Goal: Transaction & Acquisition: Purchase product/service

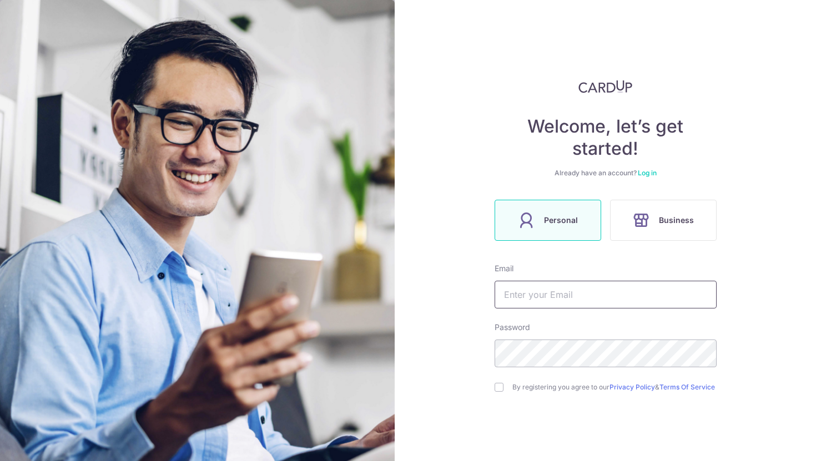
click at [567, 290] on input "text" at bounding box center [606, 295] width 222 height 28
type input "[PERSON_NAME][EMAIL_ADDRESS][DOMAIN_NAME]"
click at [500, 390] on input "checkbox" at bounding box center [499, 387] width 9 height 9
checkbox input "true"
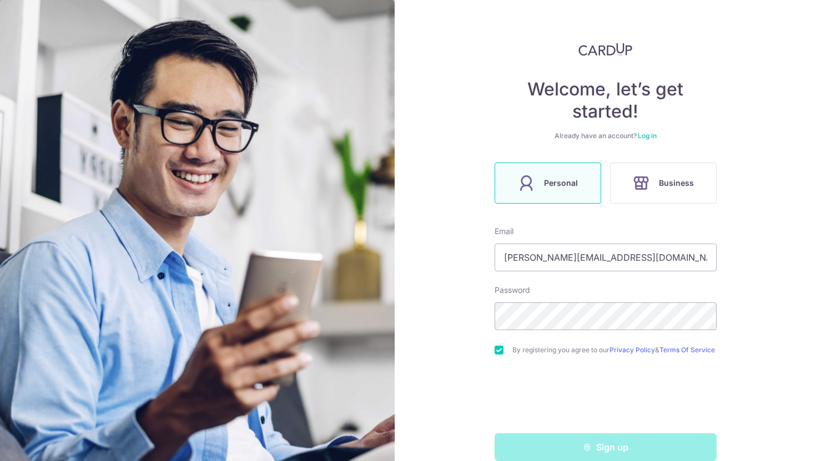
scroll to position [59, 0]
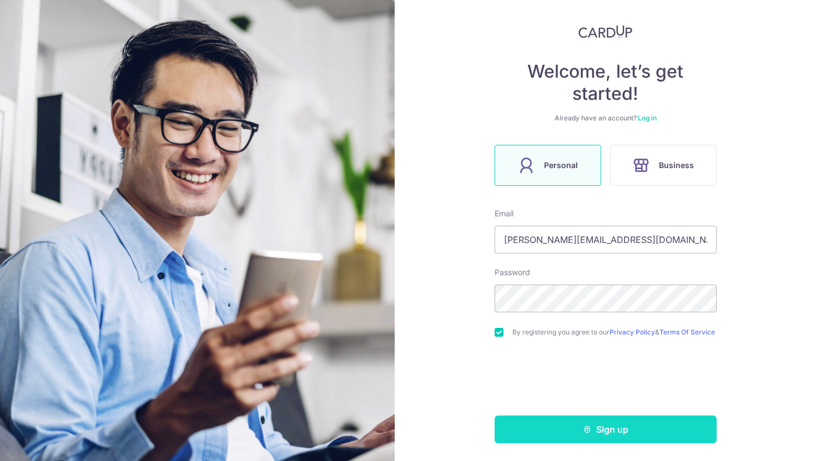
click at [580, 432] on button "Sign up" at bounding box center [606, 430] width 222 height 28
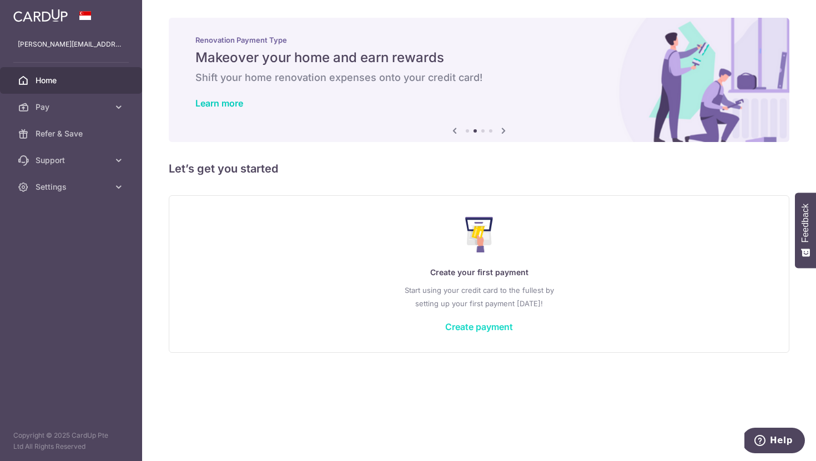
click at [486, 327] on link "Create payment" at bounding box center [479, 326] width 68 height 11
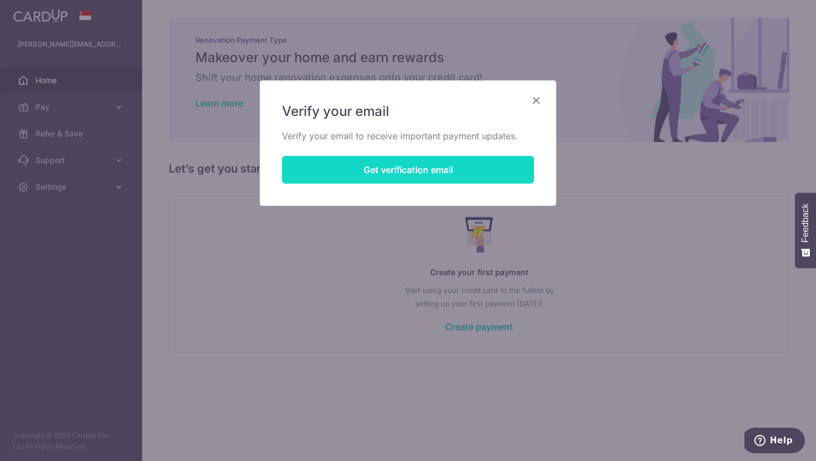
click at [428, 170] on button "Get verification email" at bounding box center [408, 170] width 252 height 28
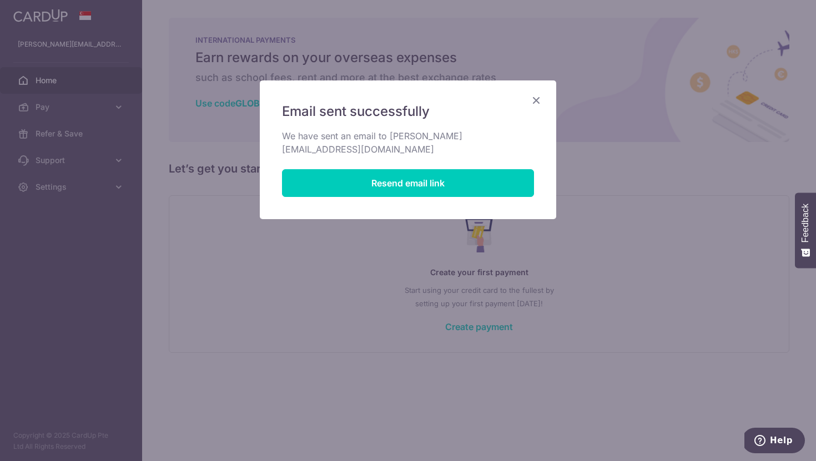
click at [119, 104] on div "Email sent successfully We have sent an email to deepti.malik09@gmail.com Resen…" at bounding box center [408, 230] width 816 height 461
click at [539, 100] on icon "Close" at bounding box center [536, 100] width 13 height 14
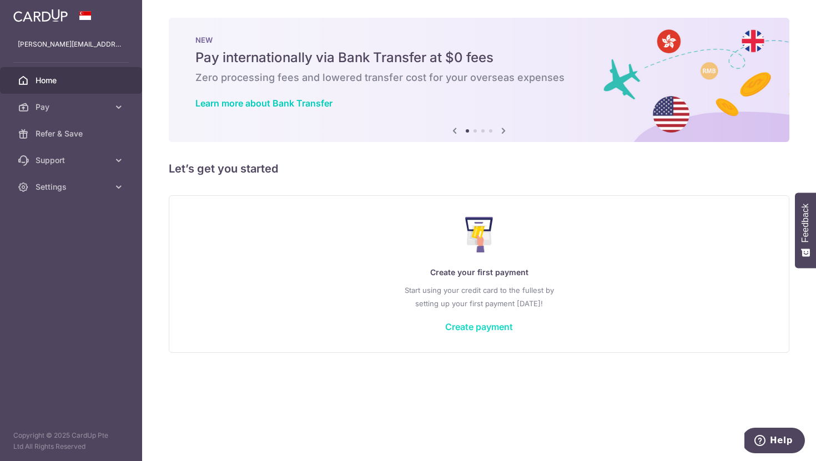
click at [483, 328] on link "Create payment" at bounding box center [479, 326] width 68 height 11
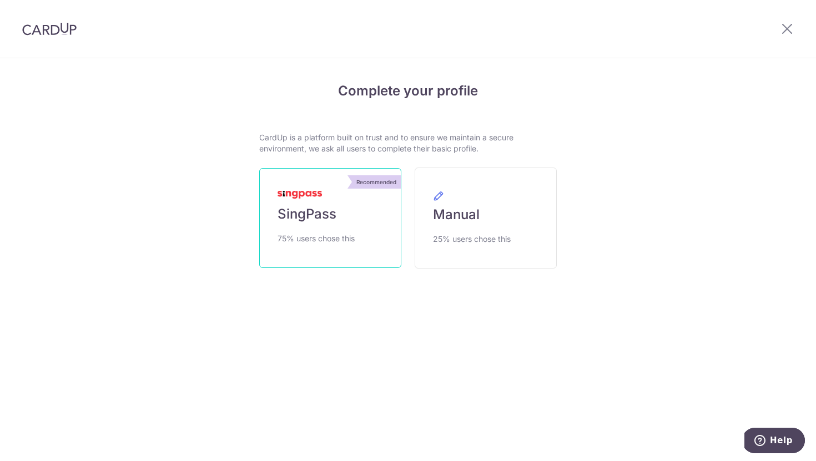
click at [311, 212] on span "SingPass" at bounding box center [307, 214] width 59 height 18
click at [319, 207] on span "SingPass" at bounding box center [307, 214] width 59 height 18
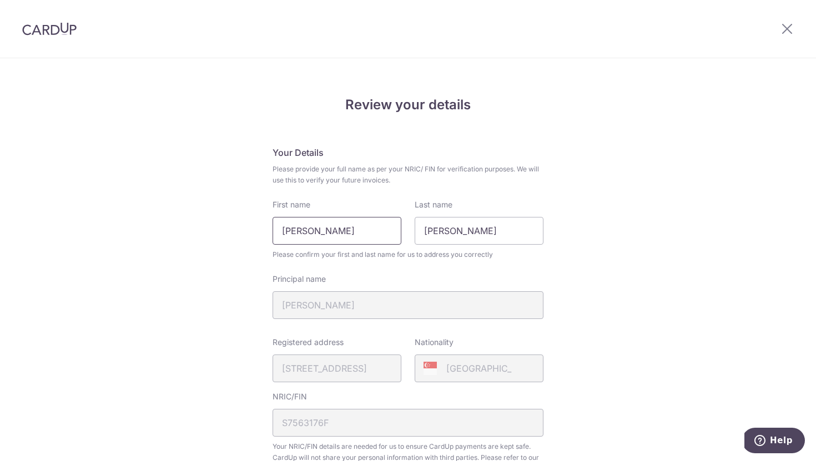
drag, startPoint x: 349, startPoint y: 229, endPoint x: 243, endPoint y: 232, distance: 105.5
click at [243, 232] on div "Review your details Your Details Please provide your full name as per your NRIC…" at bounding box center [408, 440] width 816 height 763
type input "Deepti"
drag, startPoint x: 468, startPoint y: 234, endPoint x: 383, endPoint y: 231, distance: 85.0
click at [383, 231] on div "First name Deepti Last name Deepti" at bounding box center [408, 222] width 284 height 46
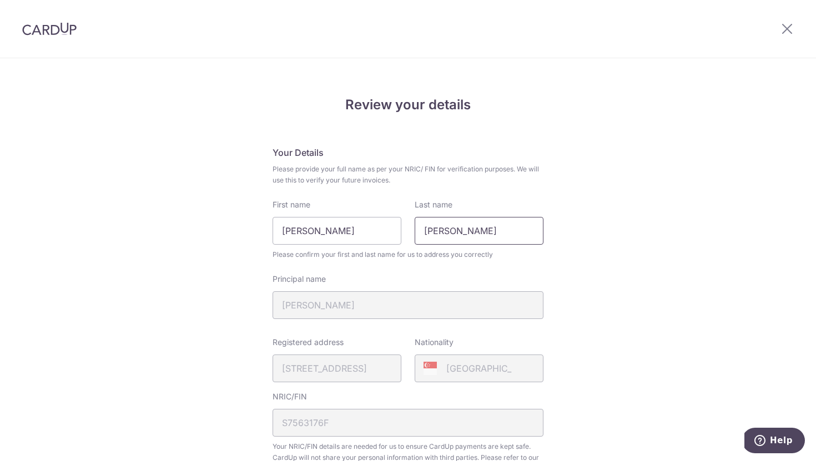
type input "Kumar"
click at [595, 222] on div "Review your details Your Details Please provide your full name as per your NRIC…" at bounding box center [408, 440] width 816 height 763
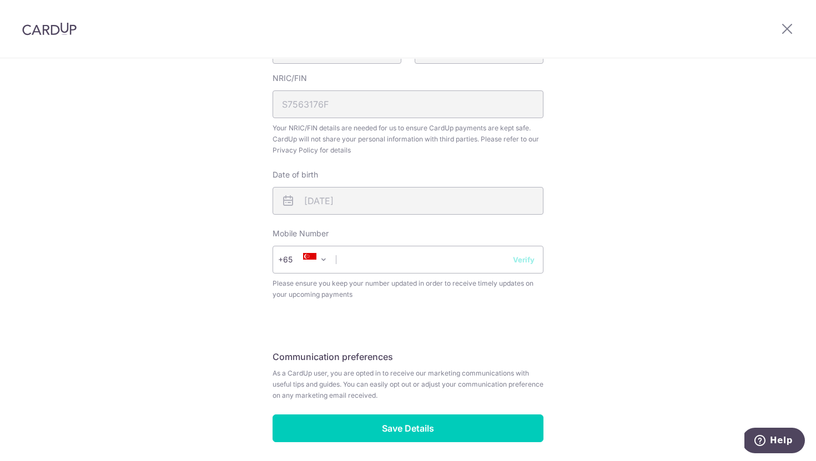
scroll to position [322, 0]
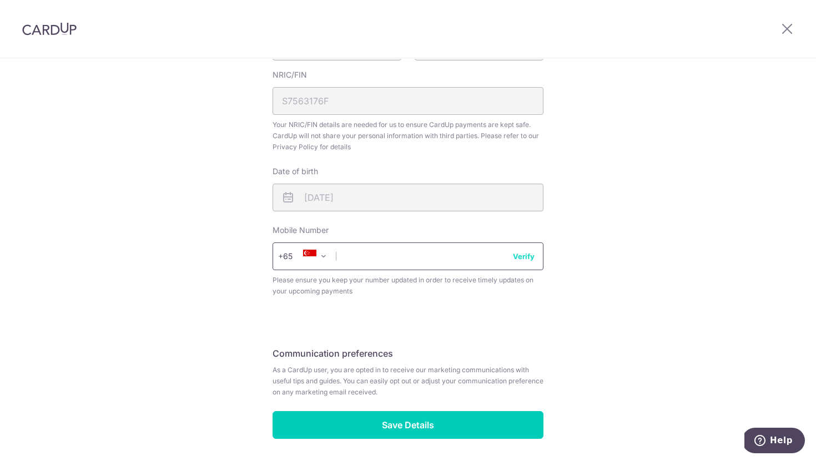
click at [381, 263] on input "text" at bounding box center [408, 257] width 271 height 28
type input "91273150"
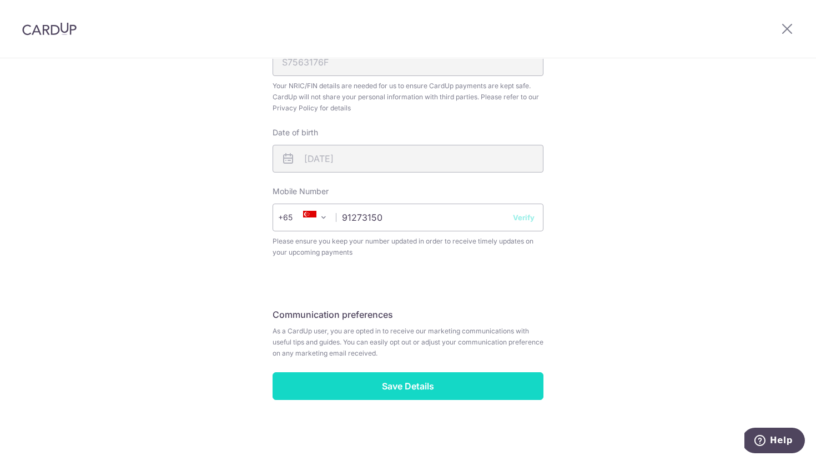
click at [402, 377] on input "Save Details" at bounding box center [408, 387] width 271 height 28
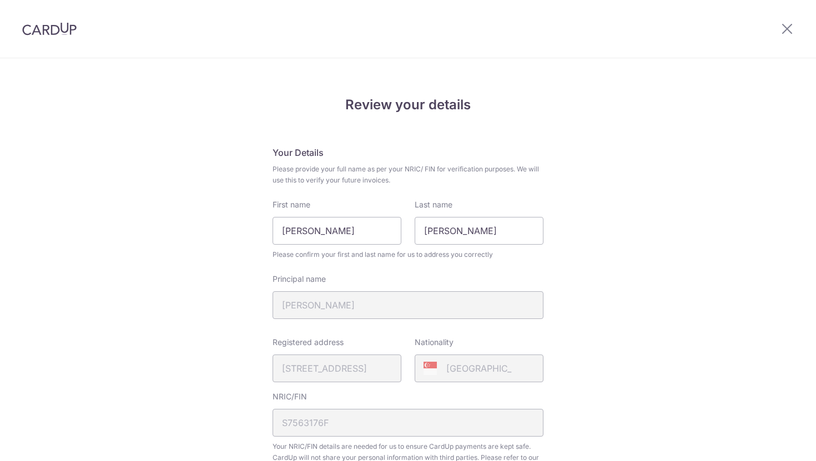
scroll to position [376, 0]
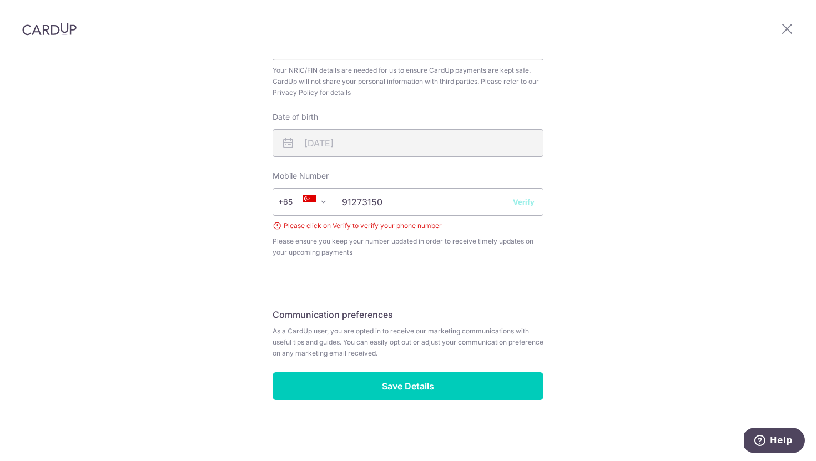
click at [521, 199] on button "Verify" at bounding box center [524, 202] width 22 height 11
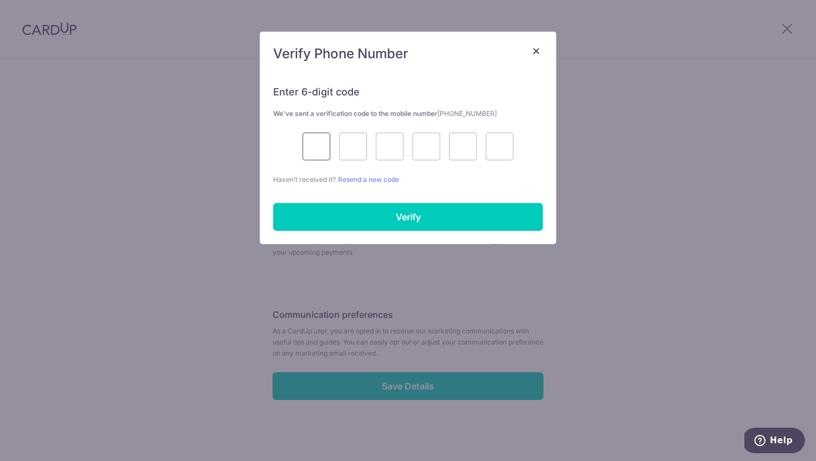
click at [324, 147] on input "text" at bounding box center [317, 147] width 28 height 28
type input "1"
type input "6"
type input "9"
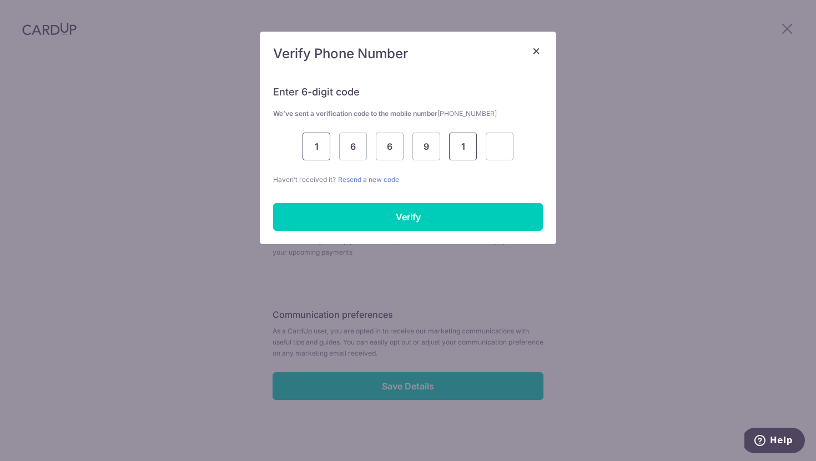
type input "1"
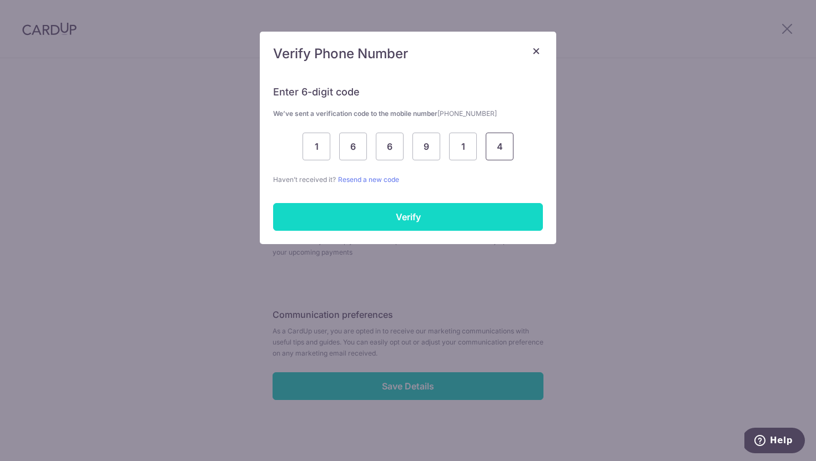
type input "4"
click at [406, 214] on input "Verify" at bounding box center [408, 217] width 270 height 28
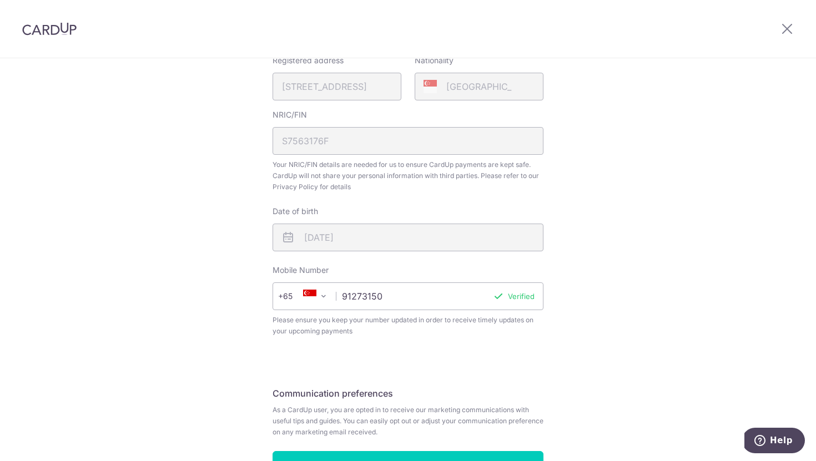
scroll to position [361, 0]
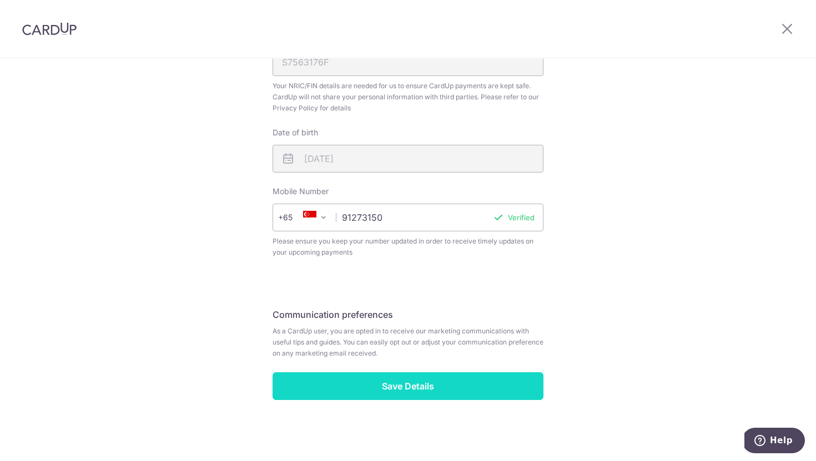
click at [405, 380] on input "Save Details" at bounding box center [408, 387] width 271 height 28
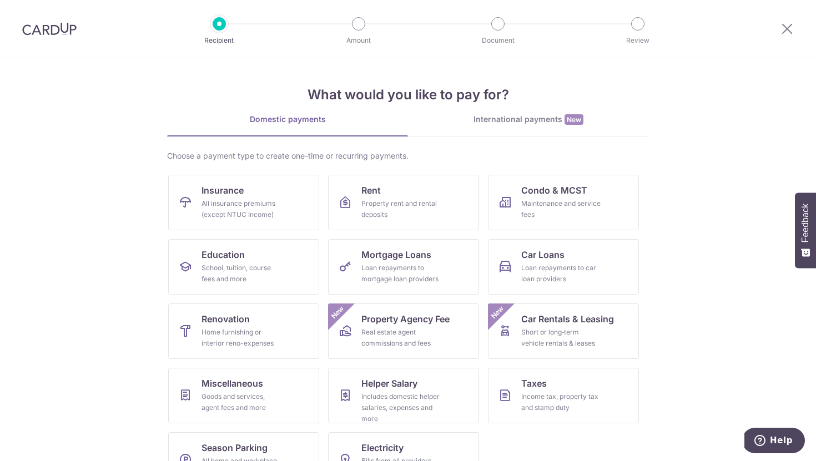
scroll to position [36, 0]
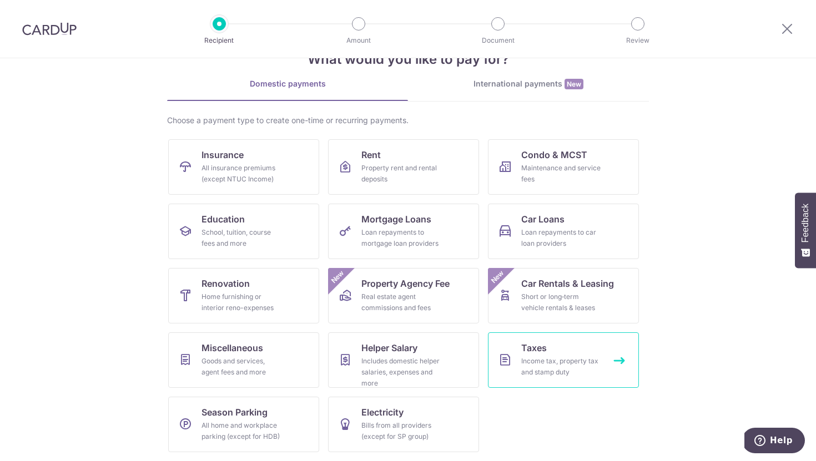
click at [547, 348] on link "Taxes Income tax, property tax and stamp duty" at bounding box center [563, 361] width 151 height 56
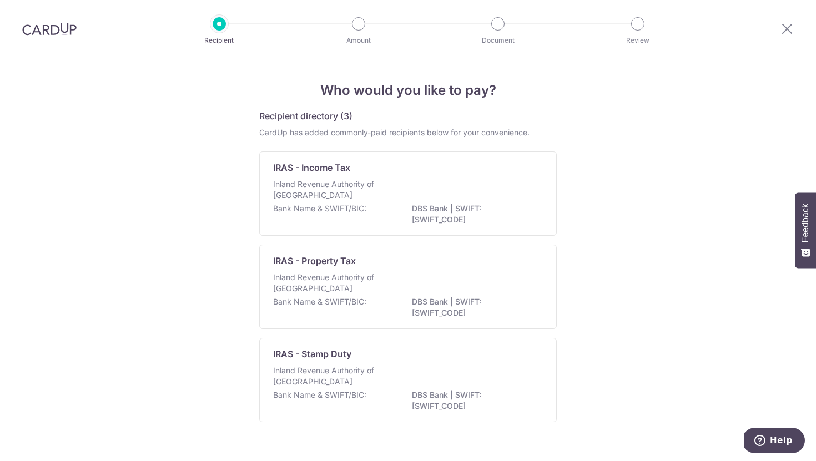
scroll to position [22, 0]
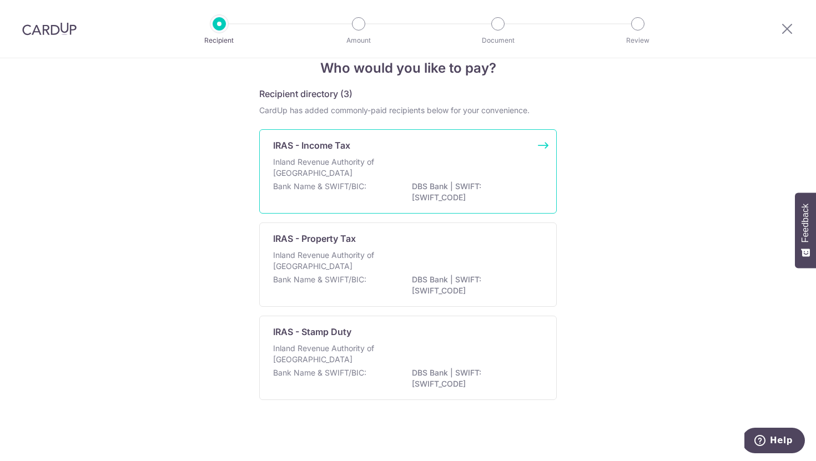
click at [464, 184] on p "DBS Bank | SWIFT: DBSSSGSGXXX" at bounding box center [474, 192] width 124 height 22
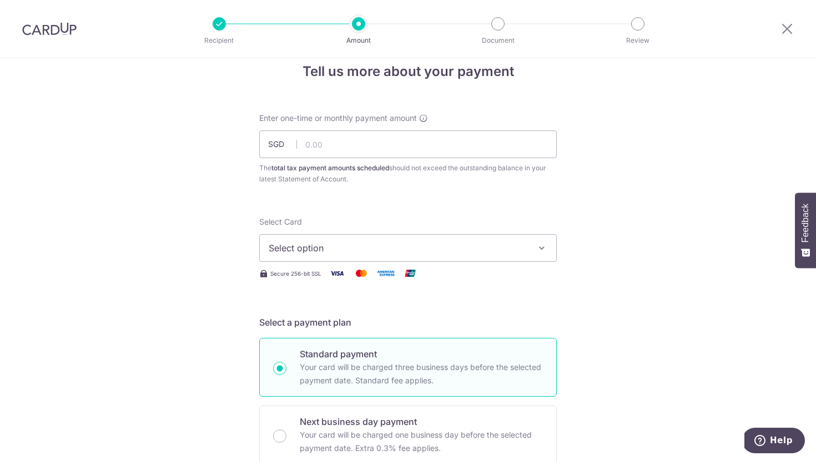
scroll to position [24, 0]
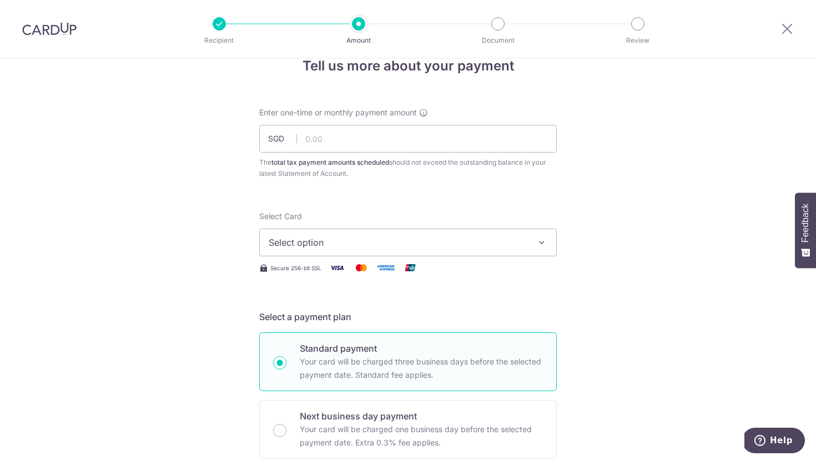
click at [543, 240] on icon "button" at bounding box center [541, 242] width 11 height 11
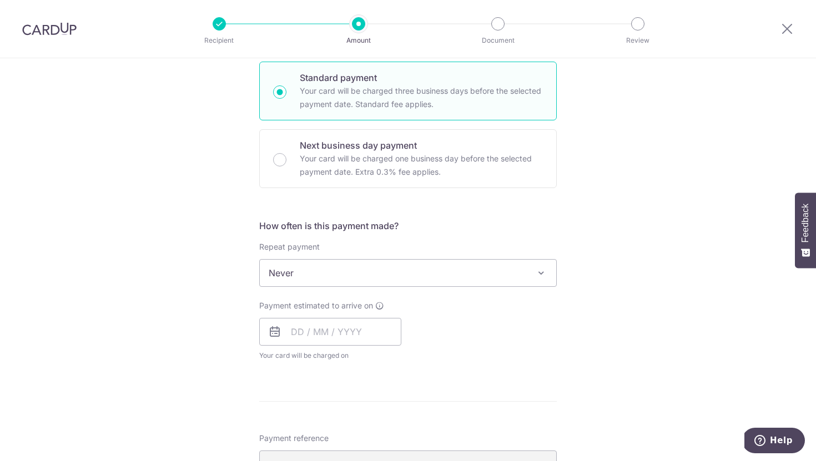
scroll to position [297, 0]
click at [544, 271] on span at bounding box center [541, 271] width 13 height 13
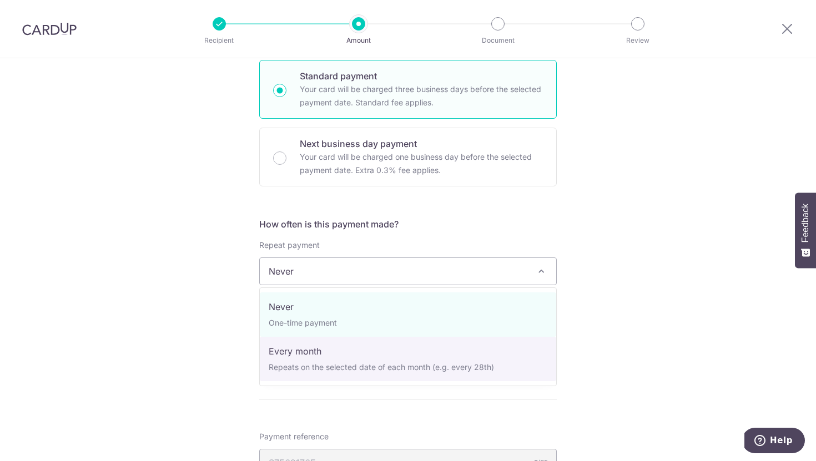
select select "3"
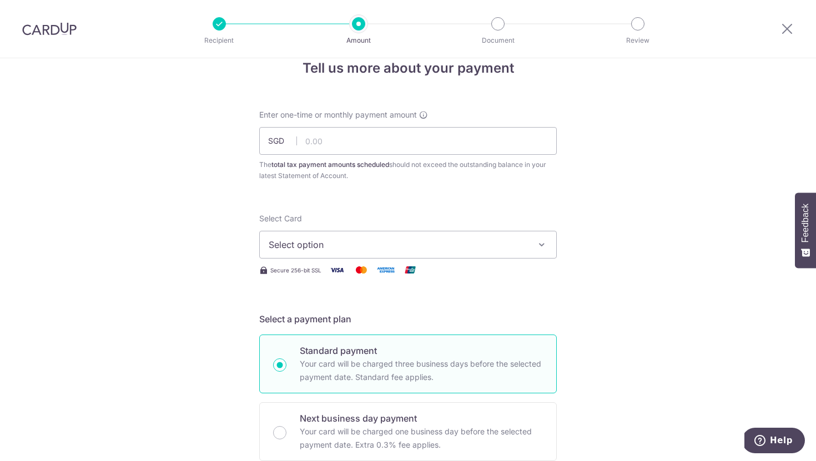
scroll to position [0, 0]
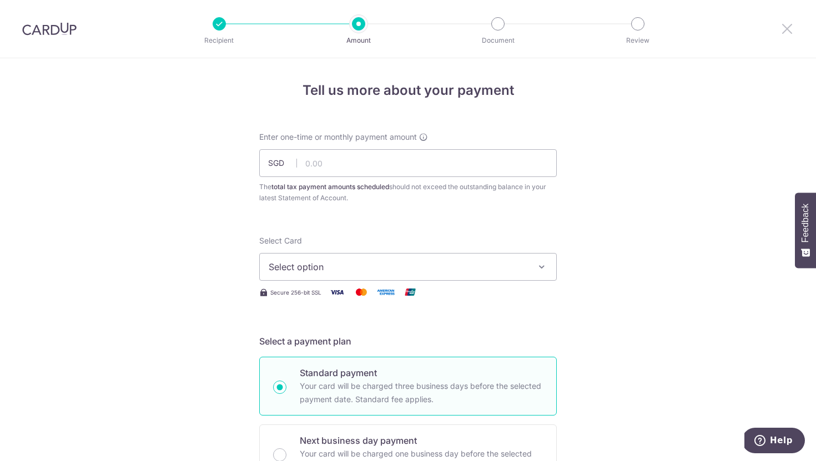
click at [785, 32] on icon at bounding box center [787, 29] width 13 height 14
